Goal: Task Accomplishment & Management: Use online tool/utility

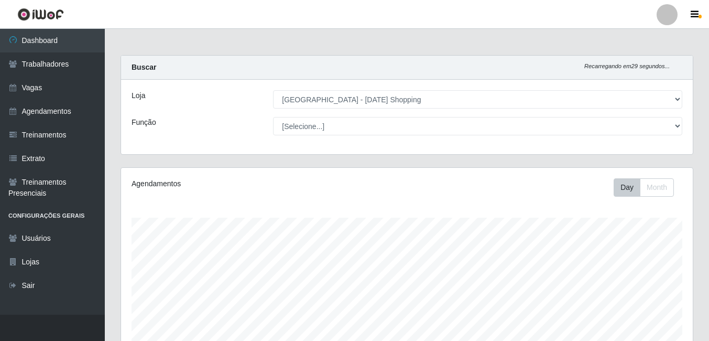
select select "471"
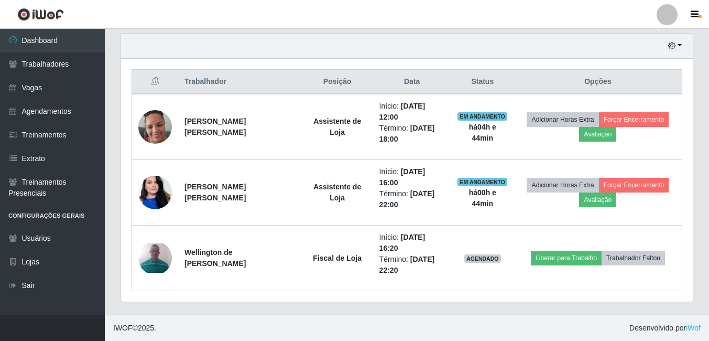
scroll to position [218, 572]
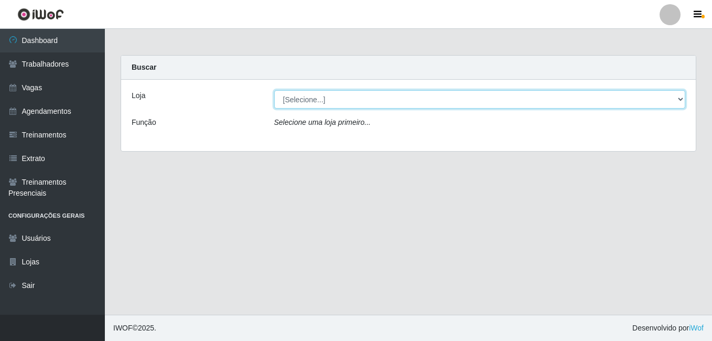
drag, startPoint x: 322, startPoint y: 102, endPoint x: 327, endPoint y: 108, distance: 7.6
click at [322, 102] on select "[Selecione...] [GEOGRAPHIC_DATA] - [DATE][GEOGRAPHIC_DATA]" at bounding box center [479, 99] width 411 height 18
select select "471"
click at [274, 90] on select "[Selecione...] Rio Center - Natal Shopping" at bounding box center [479, 99] width 411 height 18
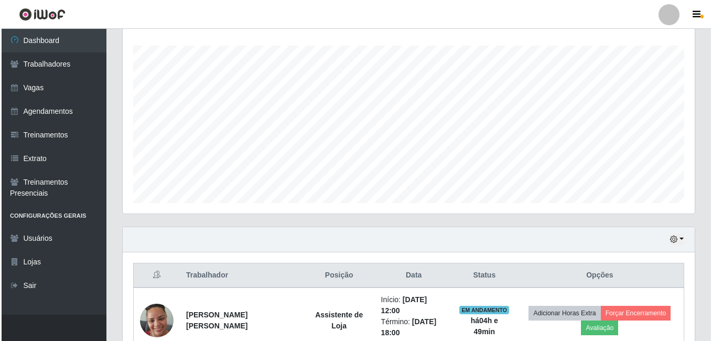
scroll to position [365, 0]
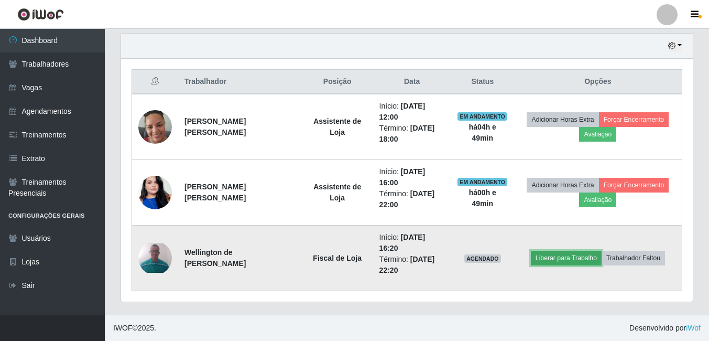
click at [571, 254] on button "Liberar para Trabalho" at bounding box center [566, 258] width 71 height 15
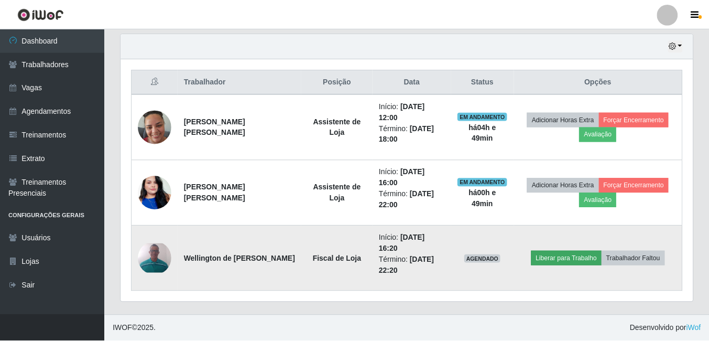
scroll to position [218, 567]
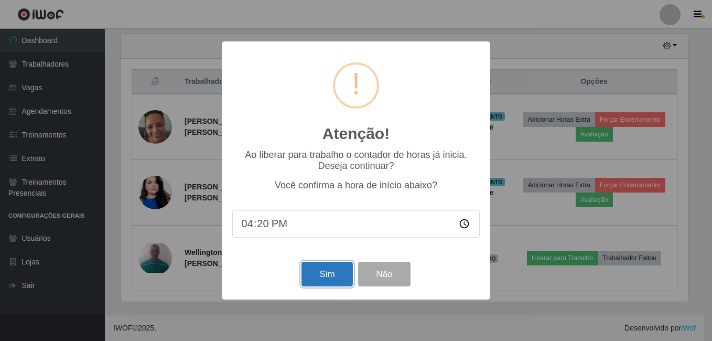
click at [327, 277] on button "Sim" at bounding box center [326, 274] width 51 height 25
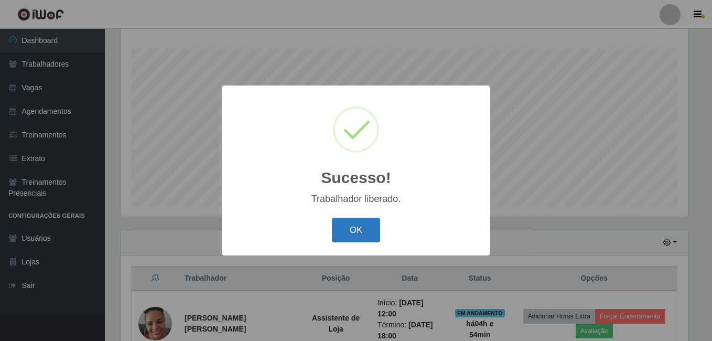
click at [350, 230] on button "OK" at bounding box center [356, 230] width 49 height 25
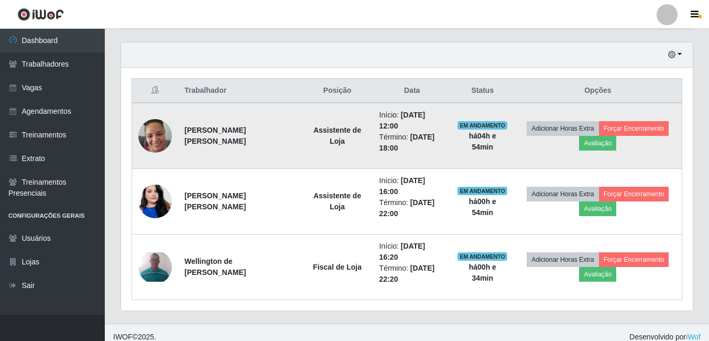
scroll to position [365, 0]
